Goal: Task Accomplishment & Management: Manage account settings

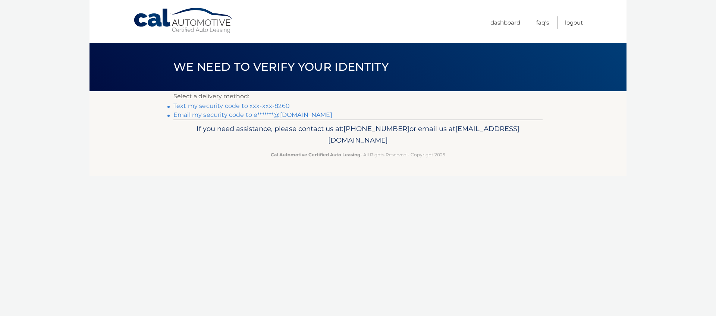
click at [215, 105] on link "Text my security code to xxx-xxx-8260" at bounding box center [231, 106] width 116 height 7
click at [258, 104] on link "Text my security code to xxx-xxx-8260" at bounding box center [231, 106] width 116 height 7
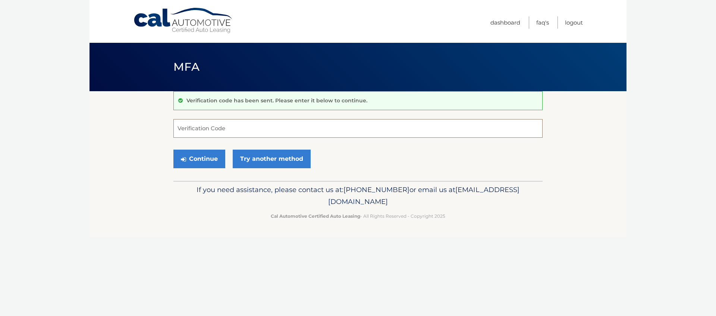
click at [190, 128] on input "Verification Code" at bounding box center [357, 128] width 369 height 19
paste input "047545"
type input "047545"
click at [173, 150] on button "Continue" at bounding box center [199, 159] width 52 height 19
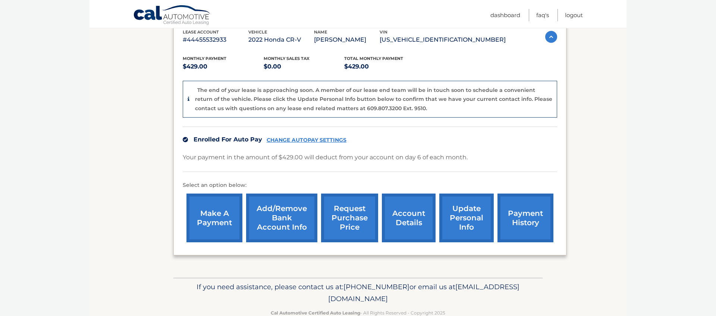
scroll to position [153, 0]
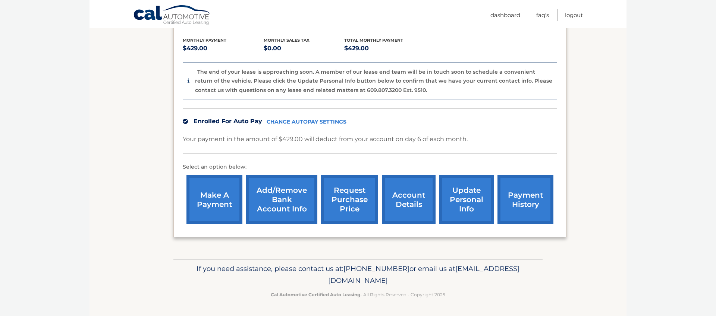
click at [345, 200] on link "request purchase price" at bounding box center [349, 200] width 57 height 49
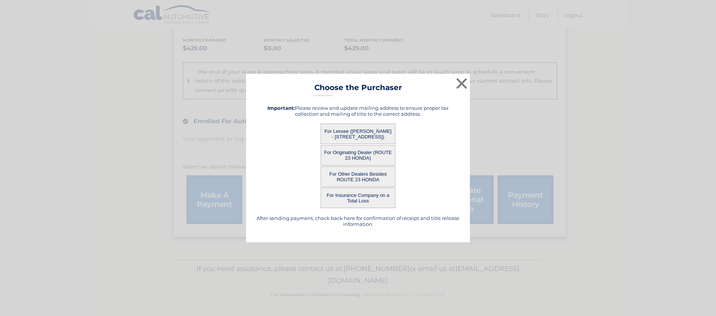
click at [368, 129] on button "For Lessee ([PERSON_NAME] - [STREET_ADDRESS])" at bounding box center [358, 134] width 75 height 21
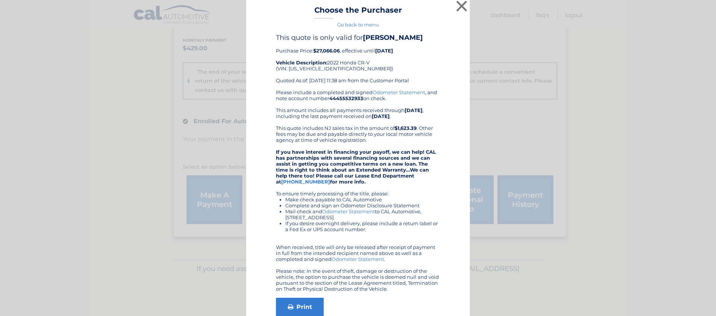
scroll to position [45, 0]
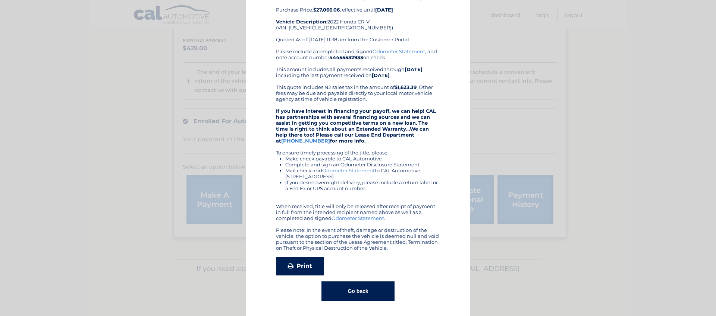
click at [284, 264] on link "Print" at bounding box center [300, 266] width 48 height 19
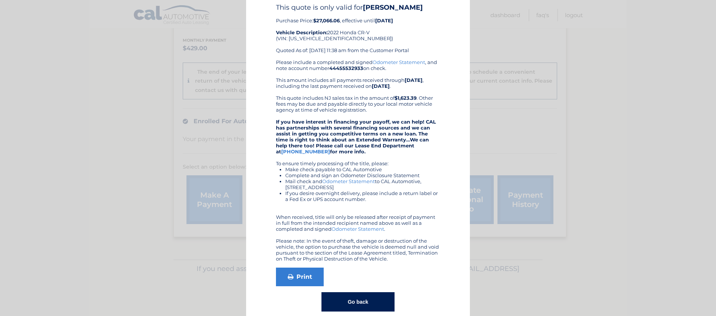
scroll to position [34, 0]
click at [358, 305] on button "Go back" at bounding box center [357, 302] width 73 height 19
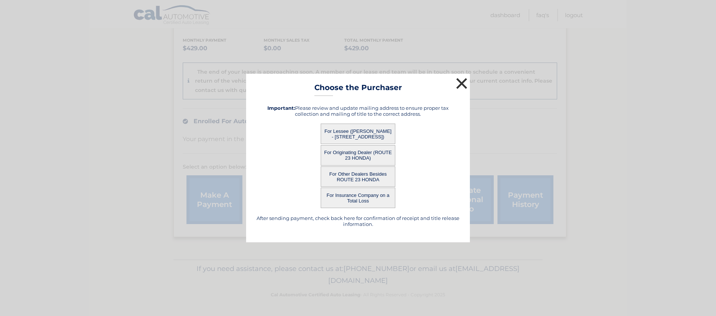
click at [466, 84] on button "×" at bounding box center [461, 83] width 15 height 15
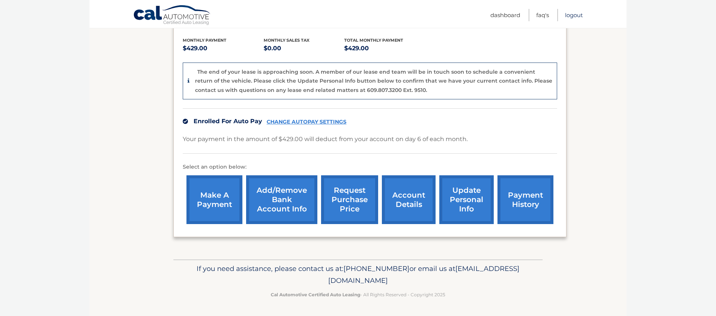
click at [578, 15] on link "Logout" at bounding box center [574, 15] width 18 height 12
